Goal: Task Accomplishment & Management: Use online tool/utility

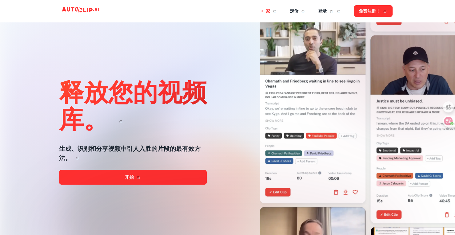
scroll to position [31, 0]
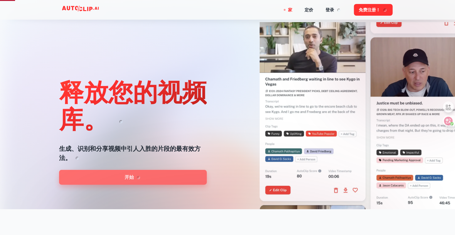
click at [144, 176] on link "开始" at bounding box center [133, 177] width 148 height 15
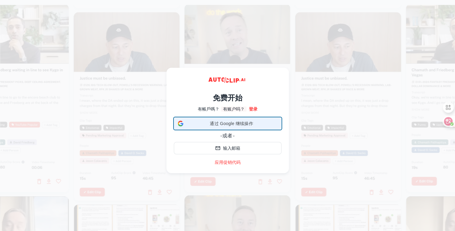
click at [224, 121] on font "通过 Google 继续操作" at bounding box center [231, 123] width 43 height 5
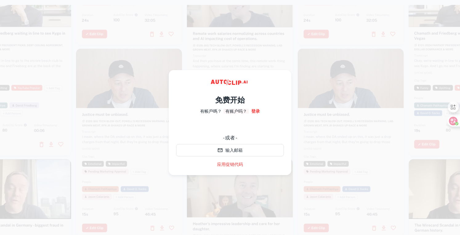
click at [335, 133] on div at bounding box center [351, 143] width 106 height 188
